Goal: Navigation & Orientation: Find specific page/section

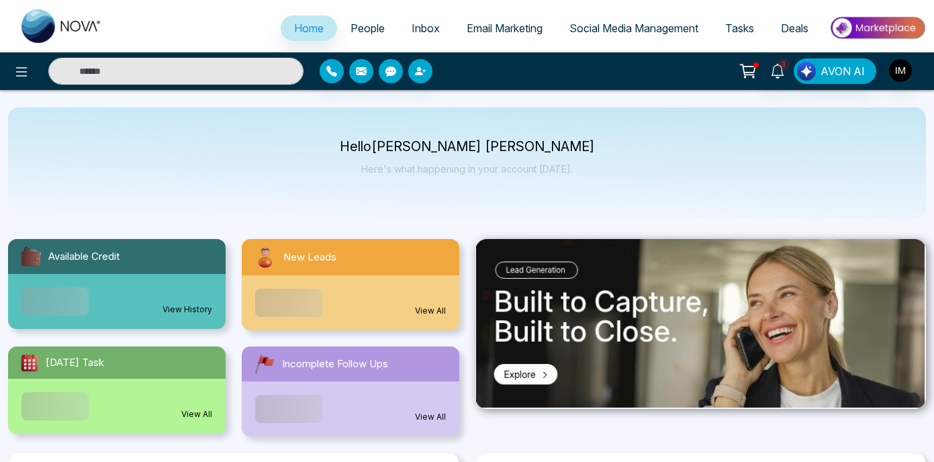
select select "*"
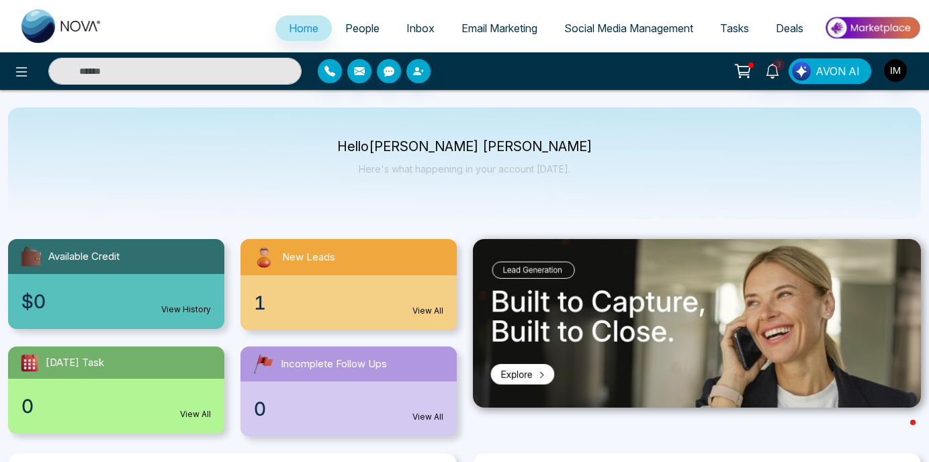
click at [430, 309] on link "View All" at bounding box center [427, 311] width 31 height 12
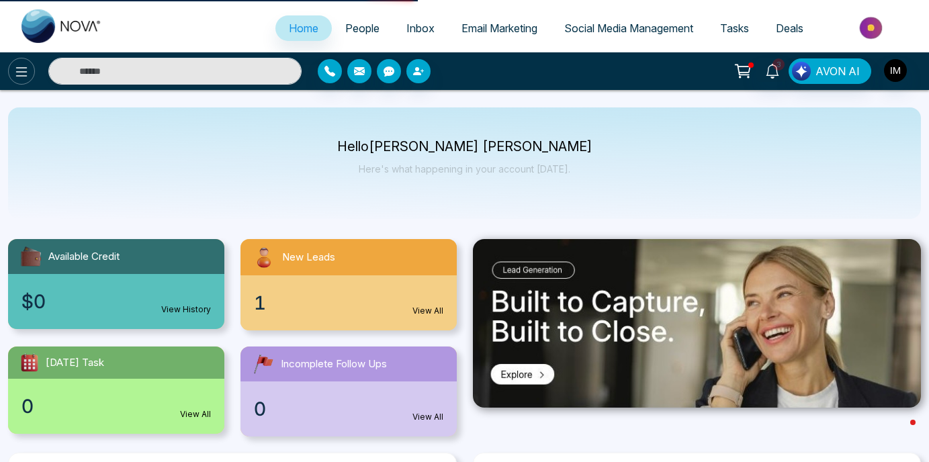
click at [12, 79] on button at bounding box center [21, 71] width 27 height 27
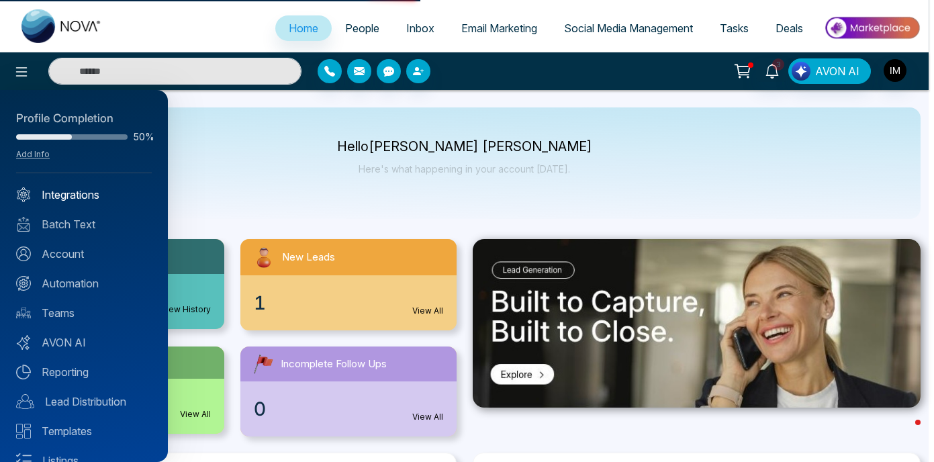
click at [83, 197] on link "Integrations" at bounding box center [84, 195] width 136 height 16
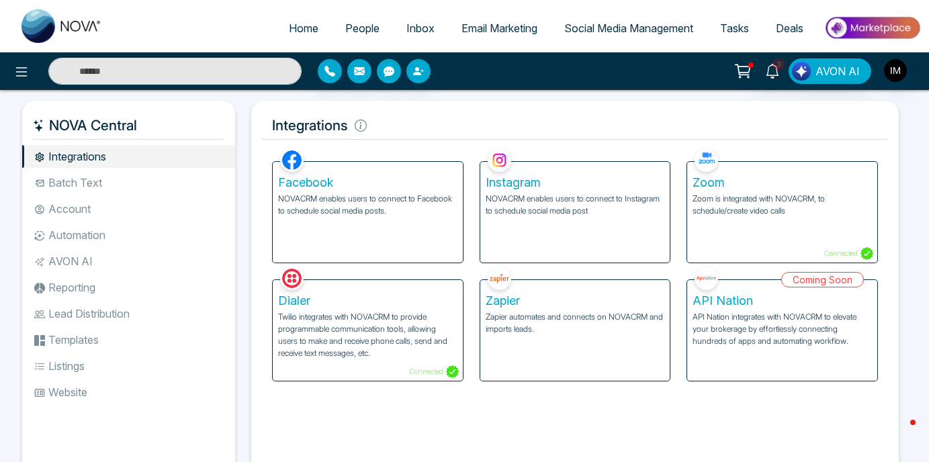
click at [94, 177] on li "Batch Text" at bounding box center [128, 182] width 213 height 23
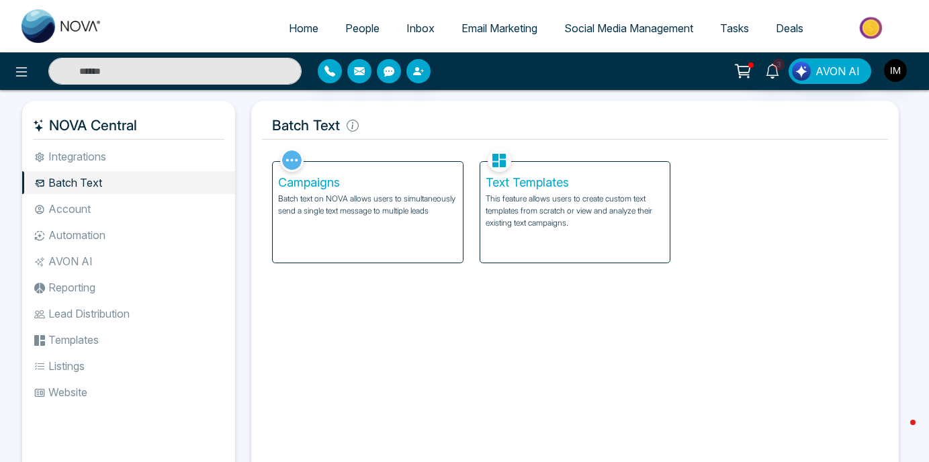
click at [95, 211] on li "Account" at bounding box center [128, 208] width 213 height 23
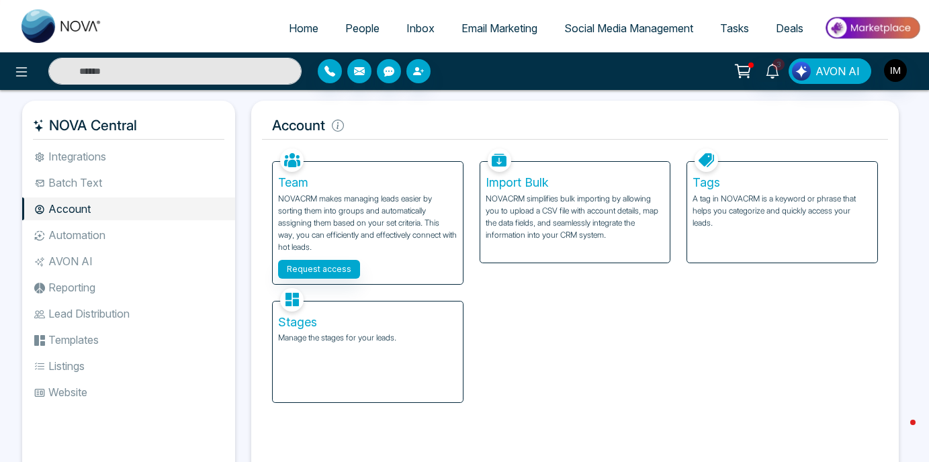
click at [73, 240] on li "Automation" at bounding box center [128, 235] width 213 height 23
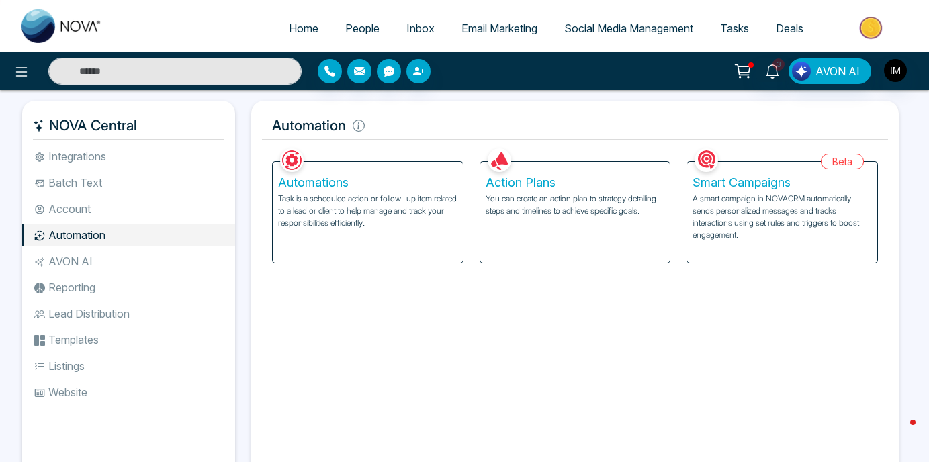
click at [69, 258] on li "AVON AI" at bounding box center [128, 261] width 213 height 23
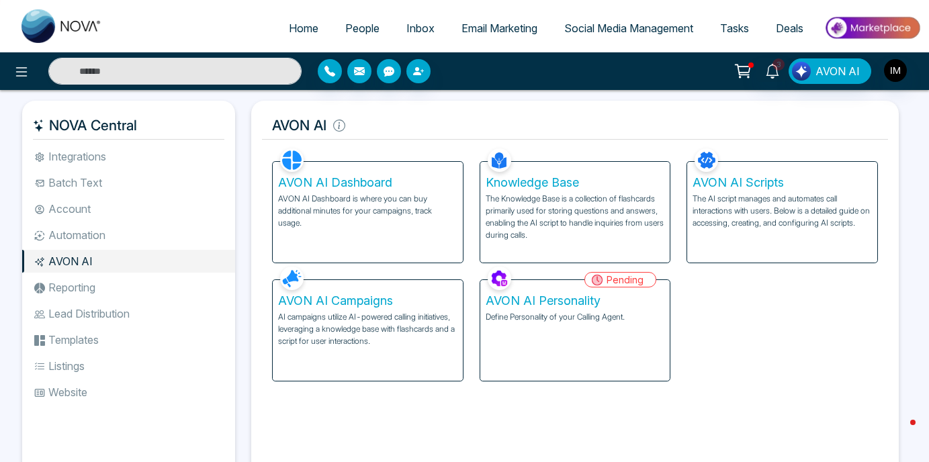
click at [64, 289] on li "Reporting" at bounding box center [128, 287] width 213 height 23
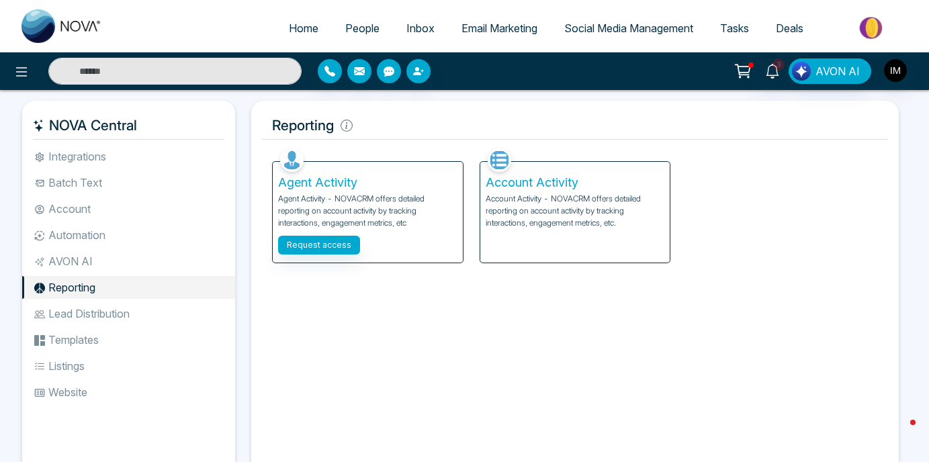
click at [71, 320] on li "Lead Distribution" at bounding box center [128, 313] width 213 height 23
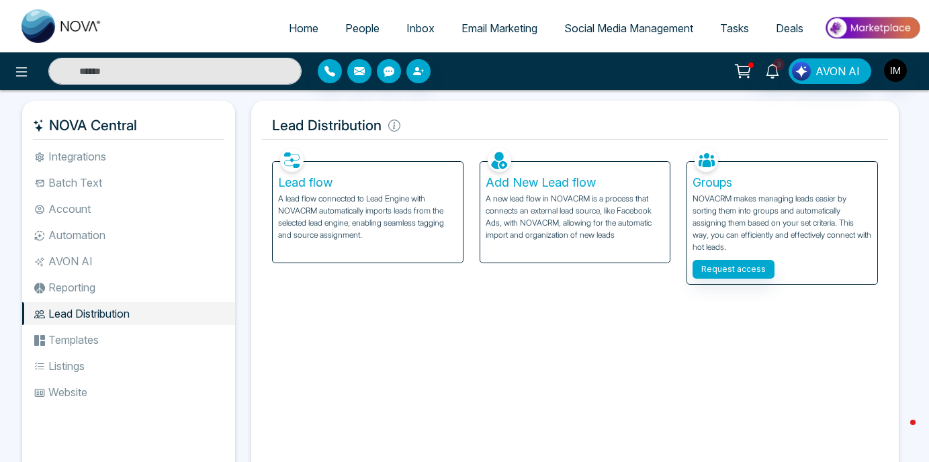
click at [73, 343] on li "Templates" at bounding box center [128, 339] width 213 height 23
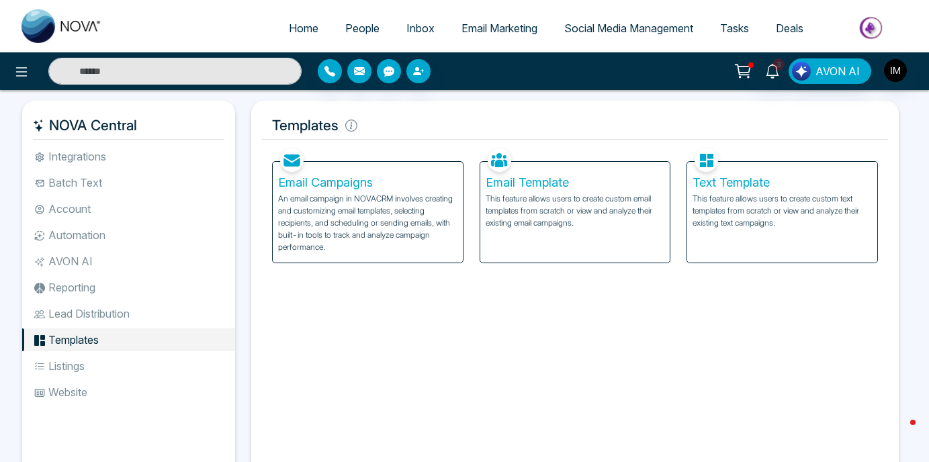
click at [71, 368] on li "Listings" at bounding box center [128, 366] width 213 height 23
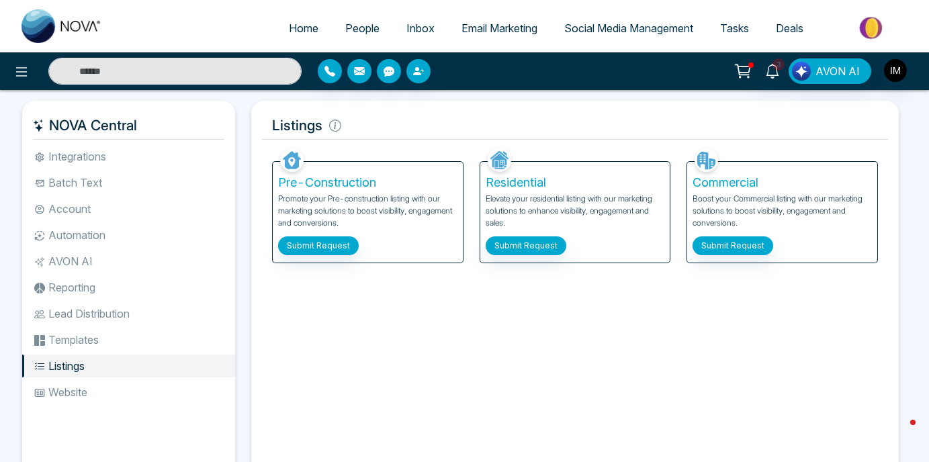
click at [65, 390] on li "Website" at bounding box center [128, 392] width 213 height 23
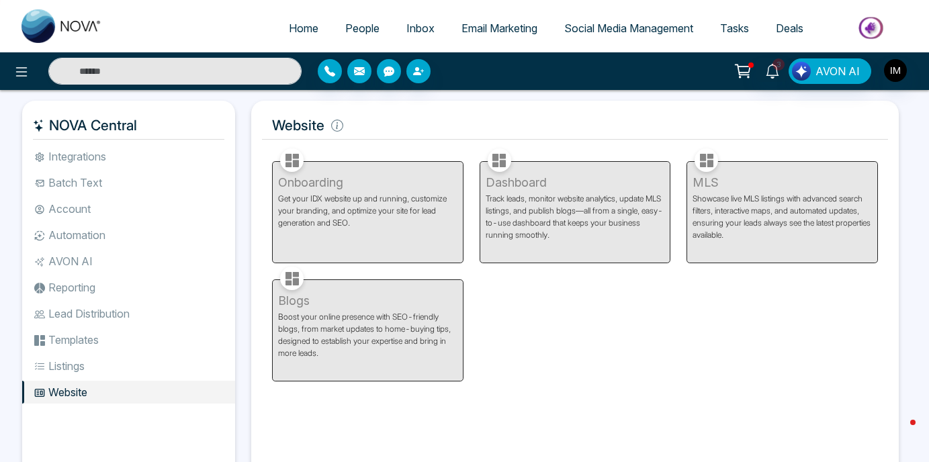
click at [296, 31] on span "Home" at bounding box center [304, 27] width 30 height 13
select select "*"
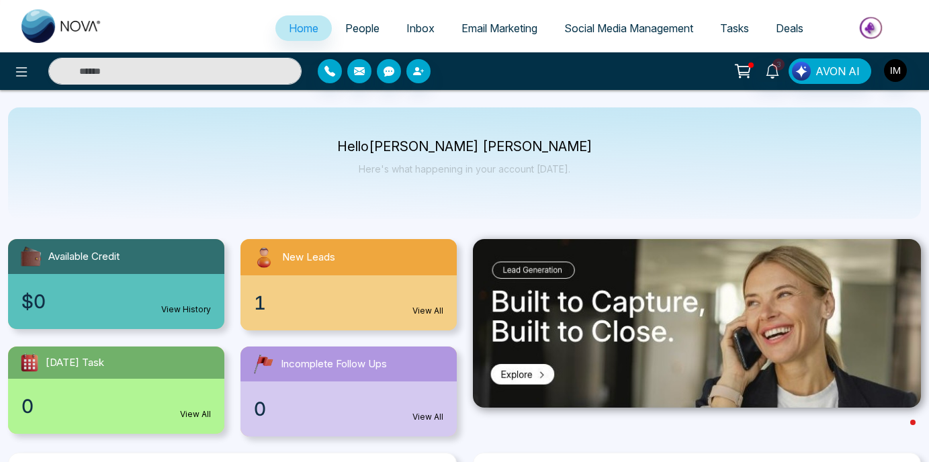
click at [347, 26] on span "People" at bounding box center [362, 27] width 34 height 13
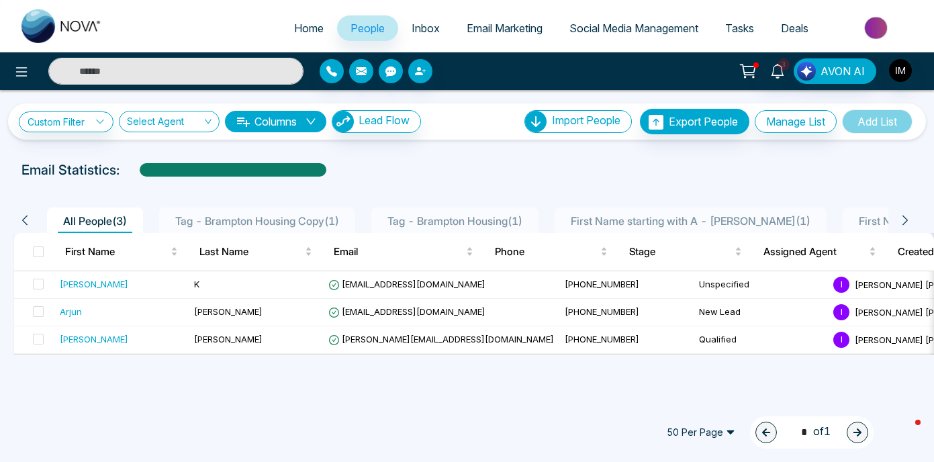
click at [410, 36] on link "Inbox" at bounding box center [425, 28] width 55 height 26
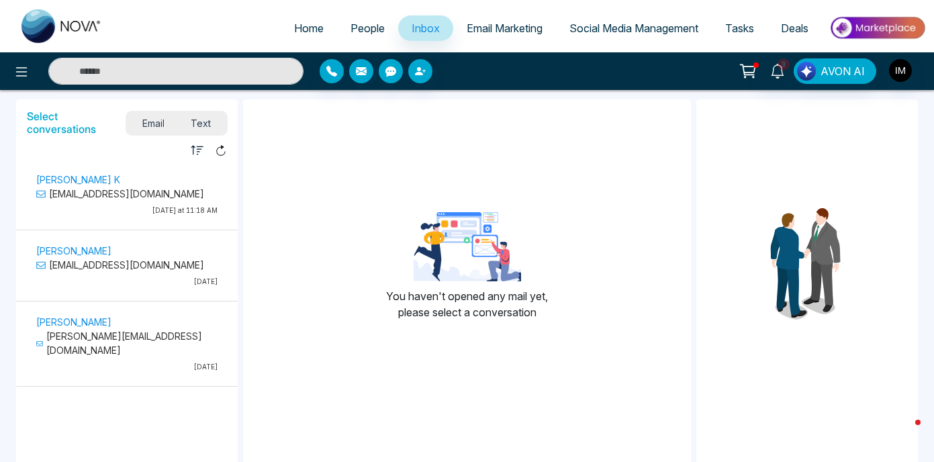
click at [485, 28] on span "Email Marketing" at bounding box center [505, 27] width 76 height 13
